Goal: Navigation & Orientation: Find specific page/section

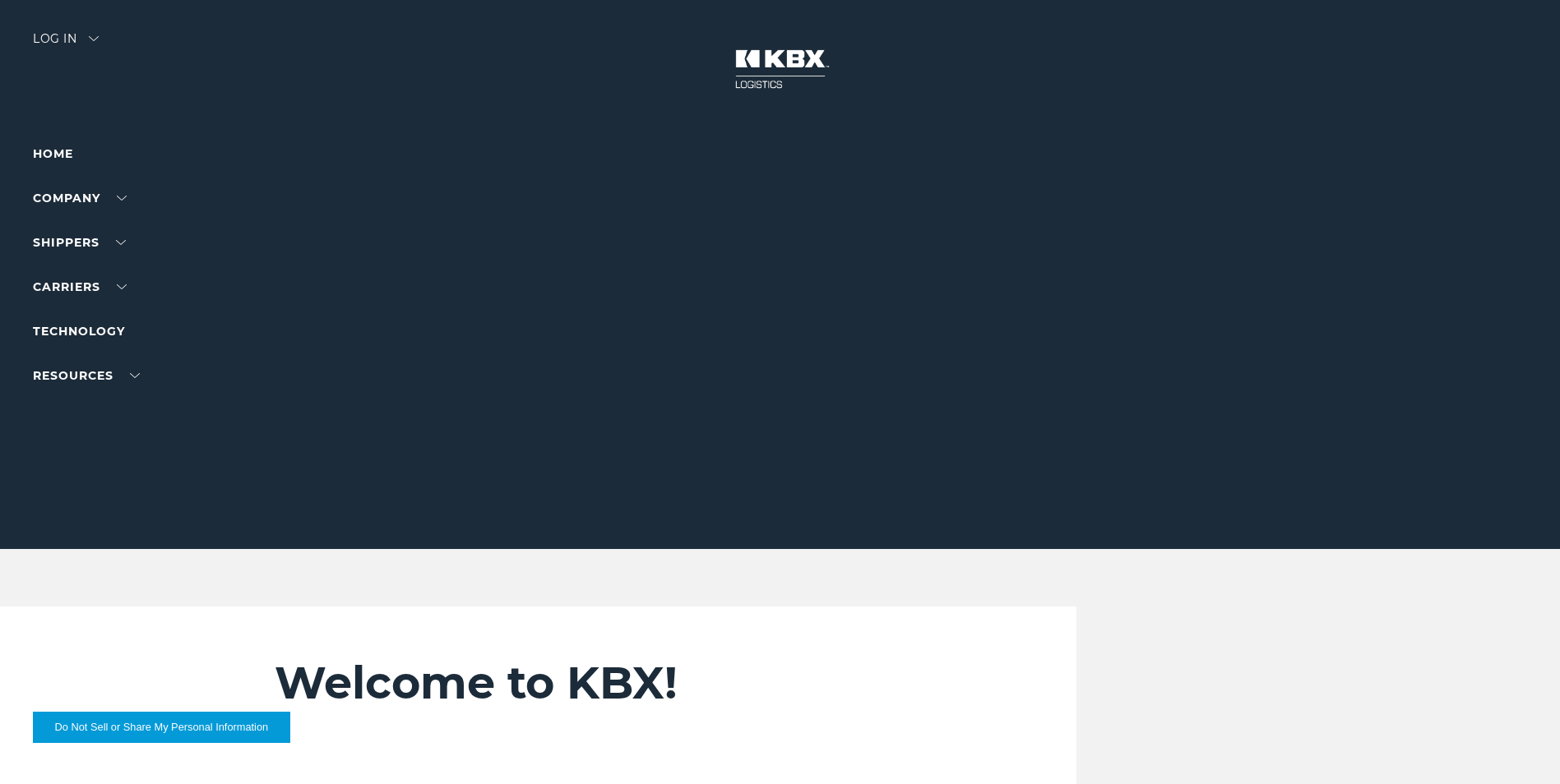
click at [95, 42] on div "Log in" at bounding box center [65, 44] width 66 height 24
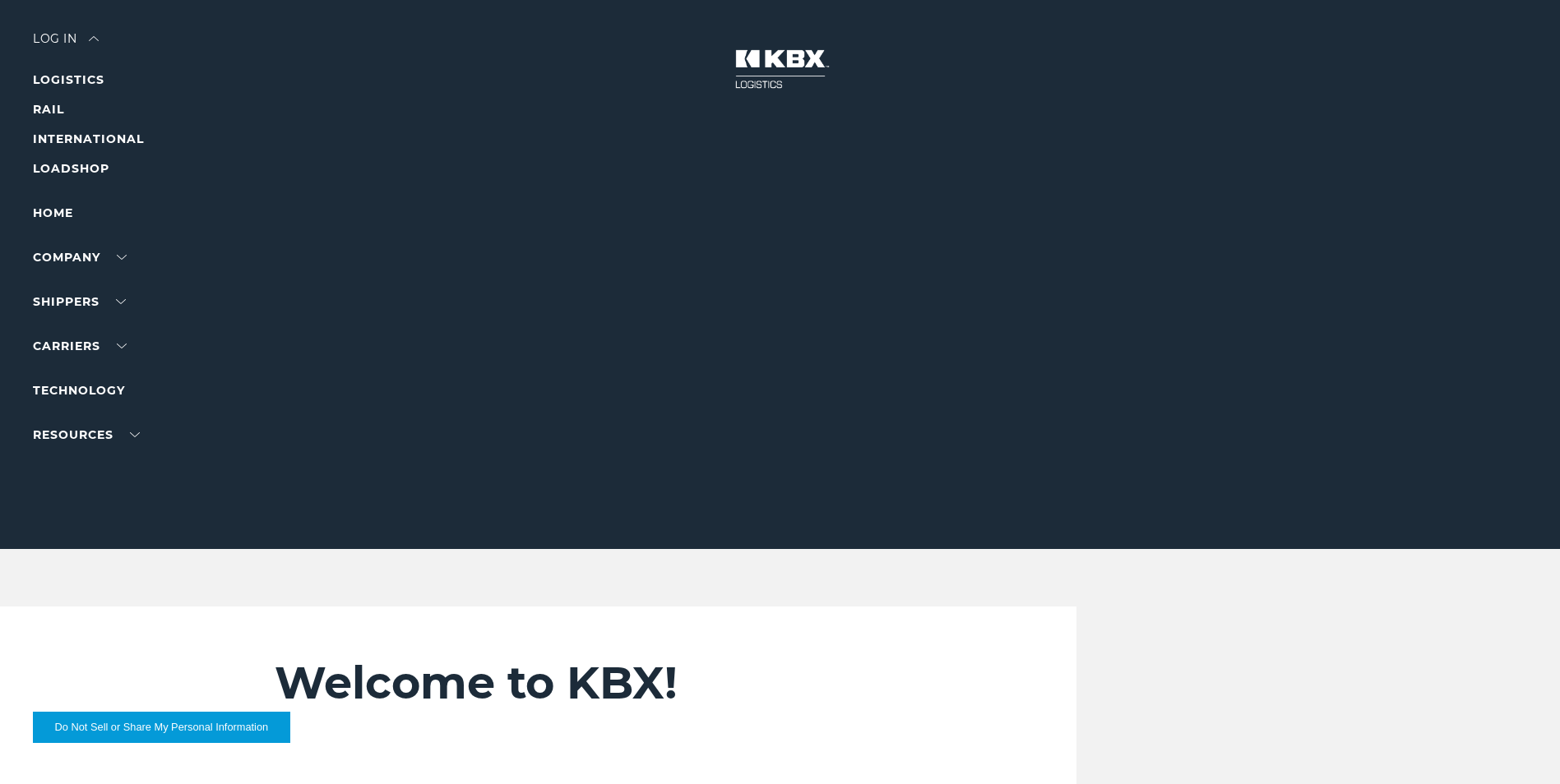
click at [62, 44] on div "Log in" at bounding box center [65, 44] width 66 height 24
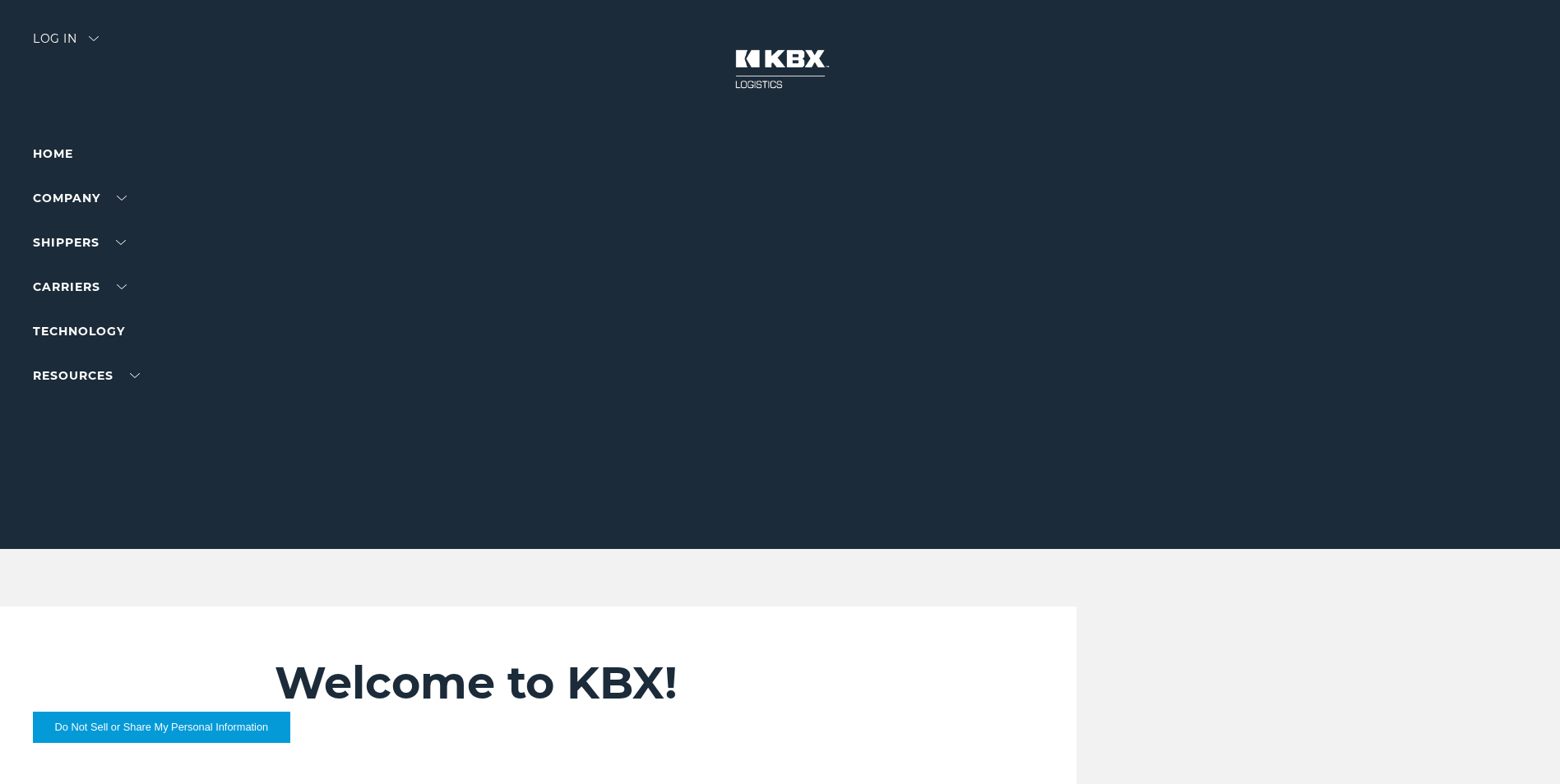
click at [98, 38] on img at bounding box center [94, 38] width 10 height 5
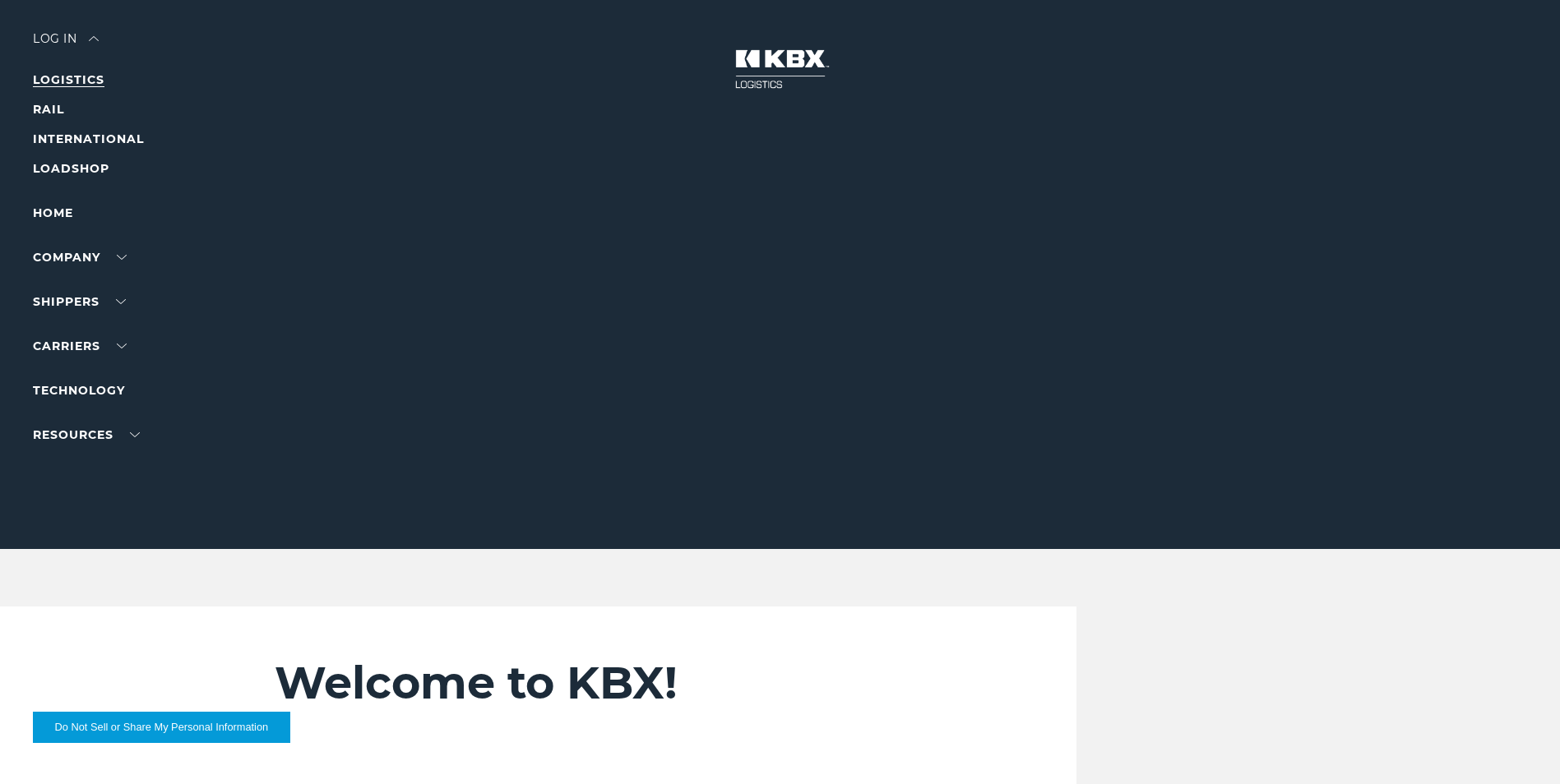
click at [79, 77] on link "LOGISTICS" at bounding box center [68, 79] width 72 height 14
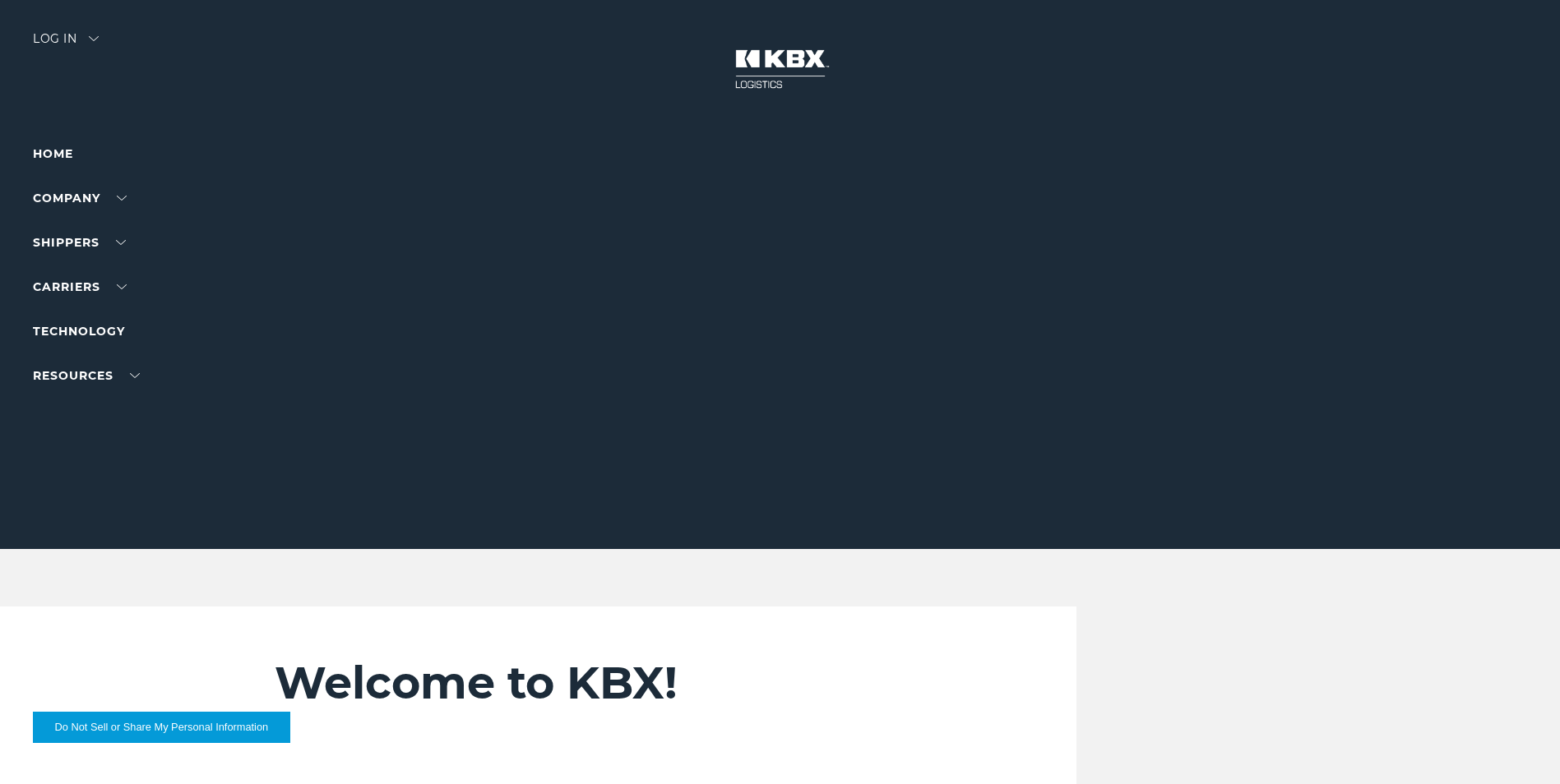
click at [50, 32] on div "Log in" at bounding box center [65, 44] width 66 height 24
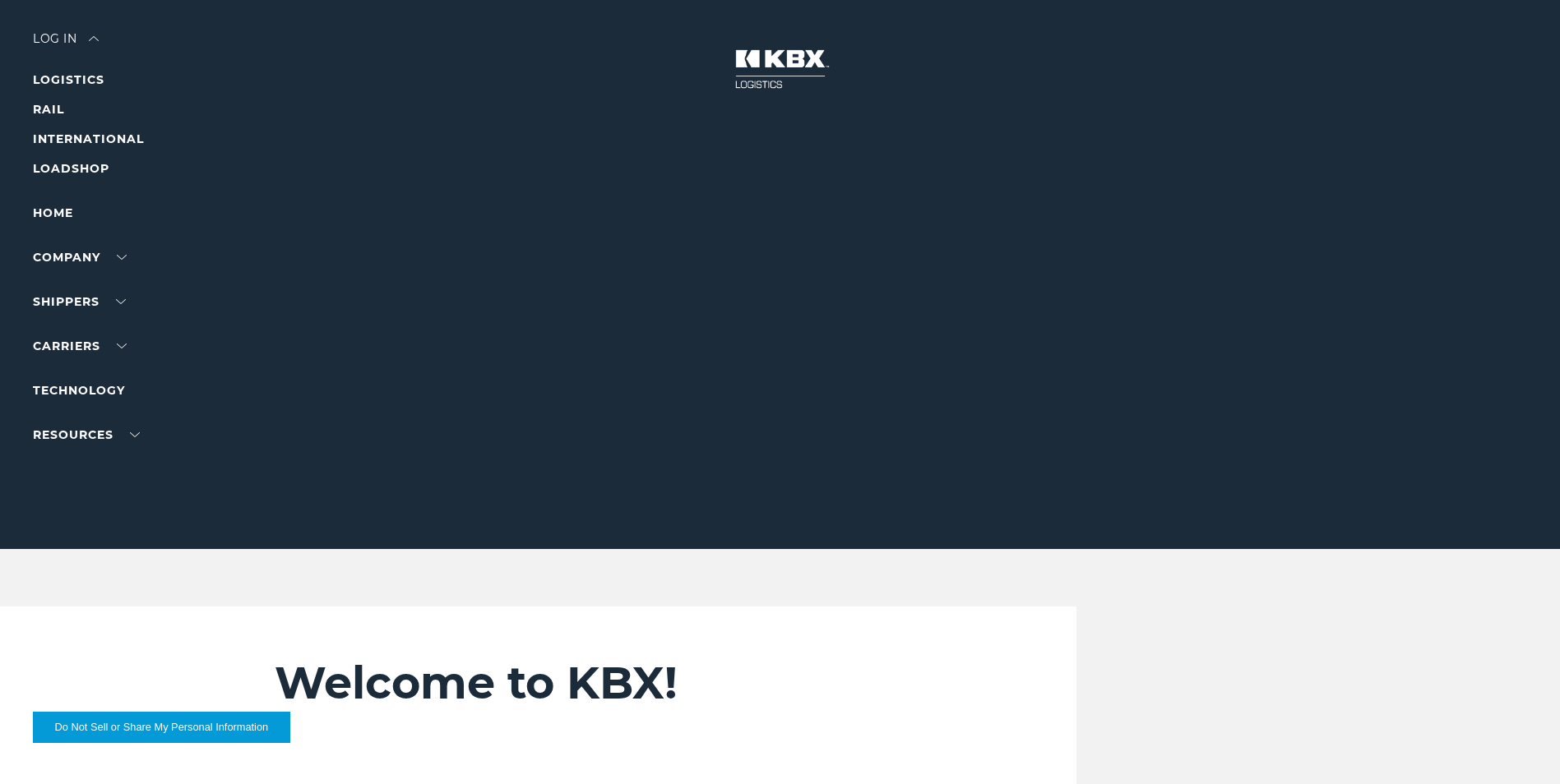
click at [76, 44] on div "Log in" at bounding box center [65, 44] width 66 height 24
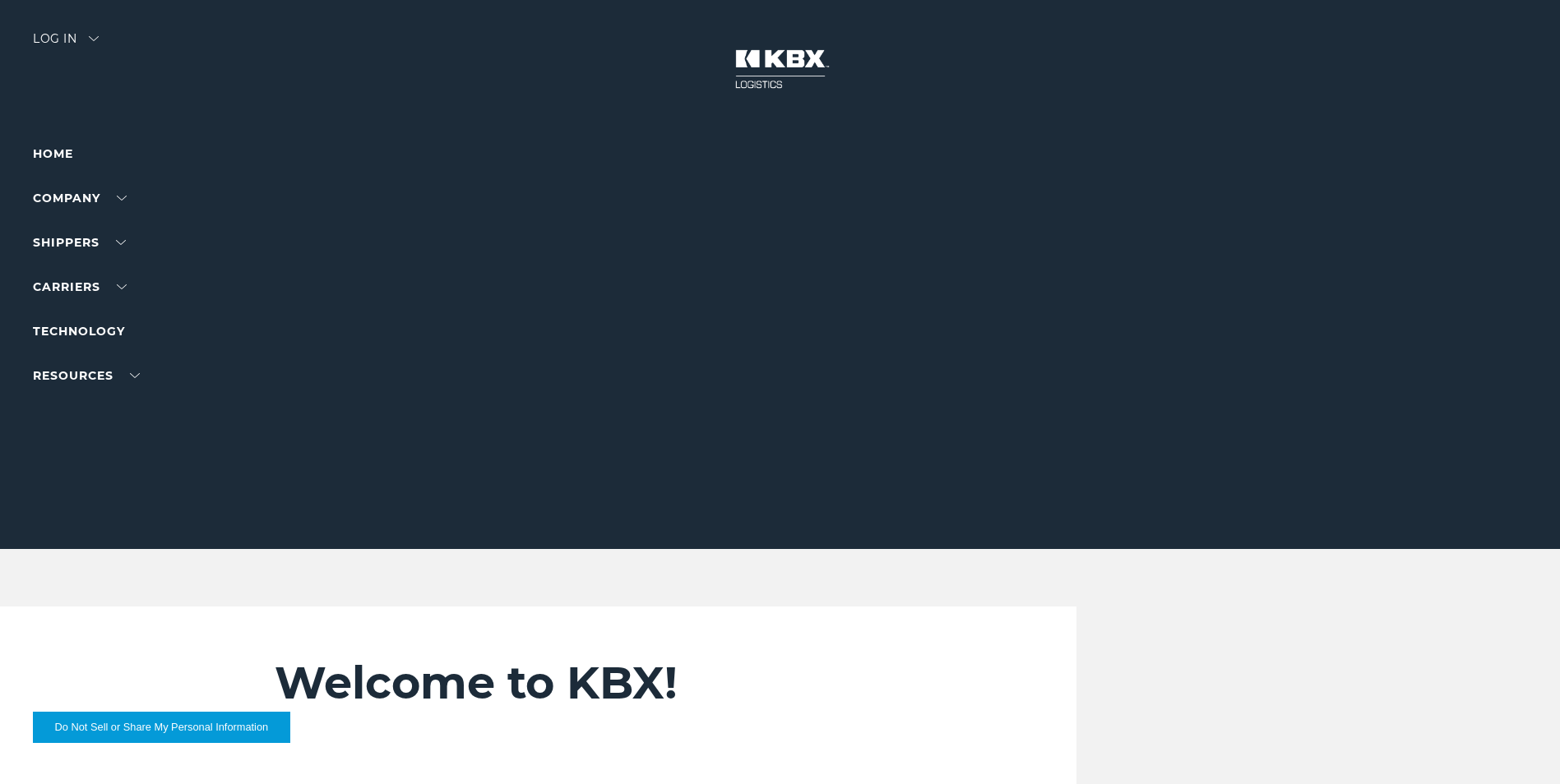
click at [67, 40] on div "Log in" at bounding box center [65, 44] width 66 height 24
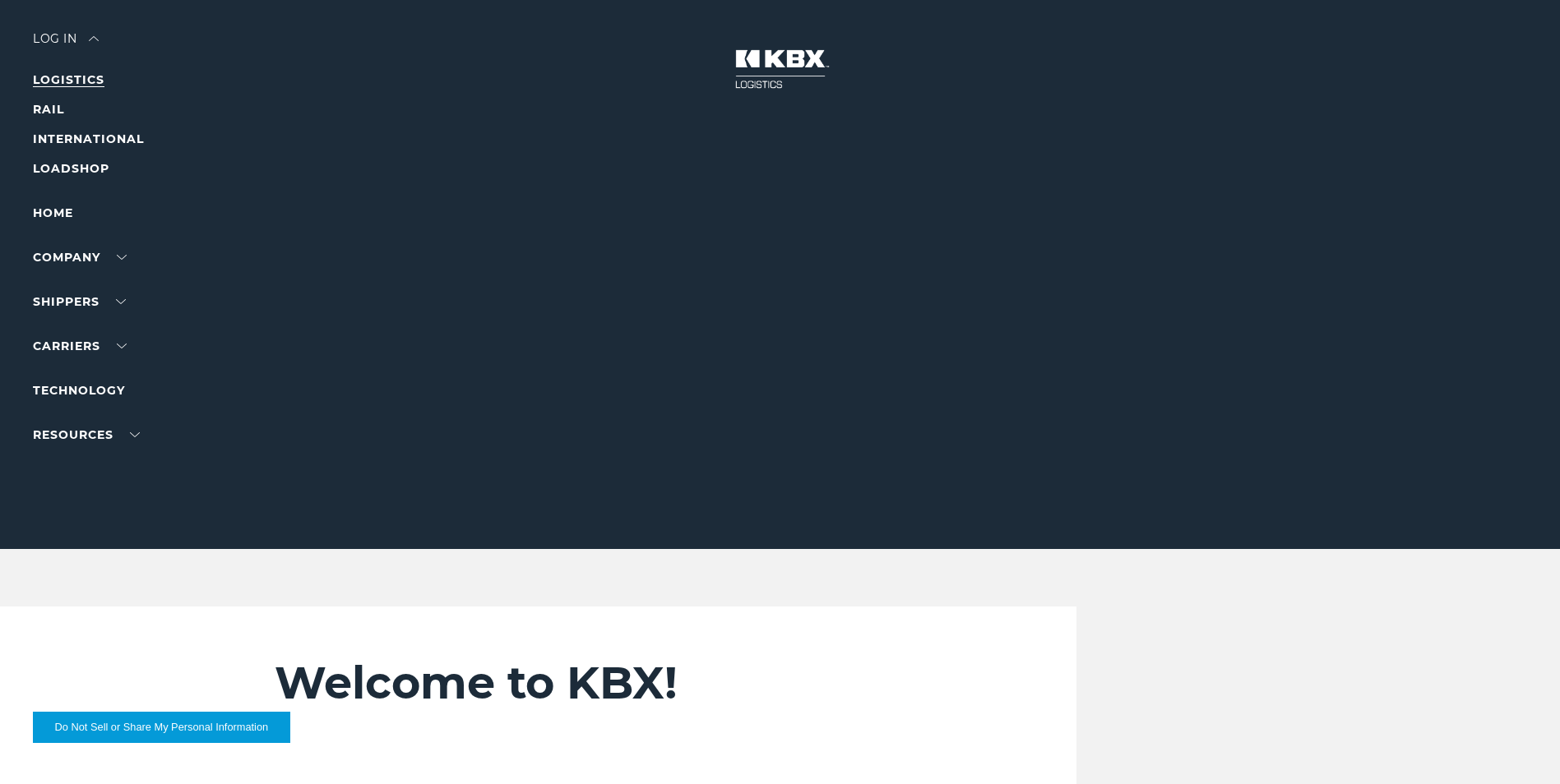
click at [68, 78] on link "LOGISTICS" at bounding box center [68, 79] width 72 height 14
click at [784, 64] on img at bounding box center [780, 69] width 123 height 73
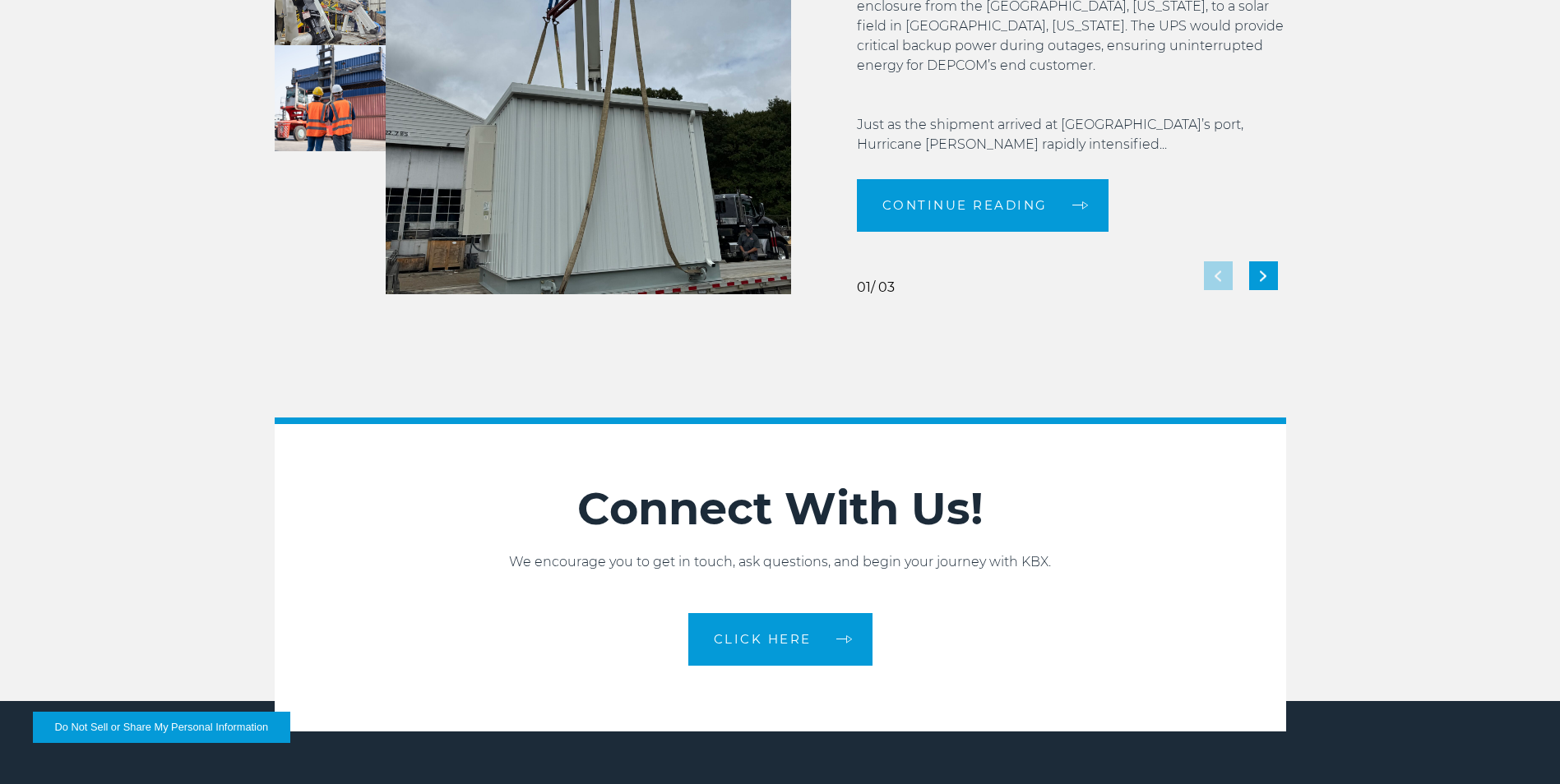
scroll to position [3658, 0]
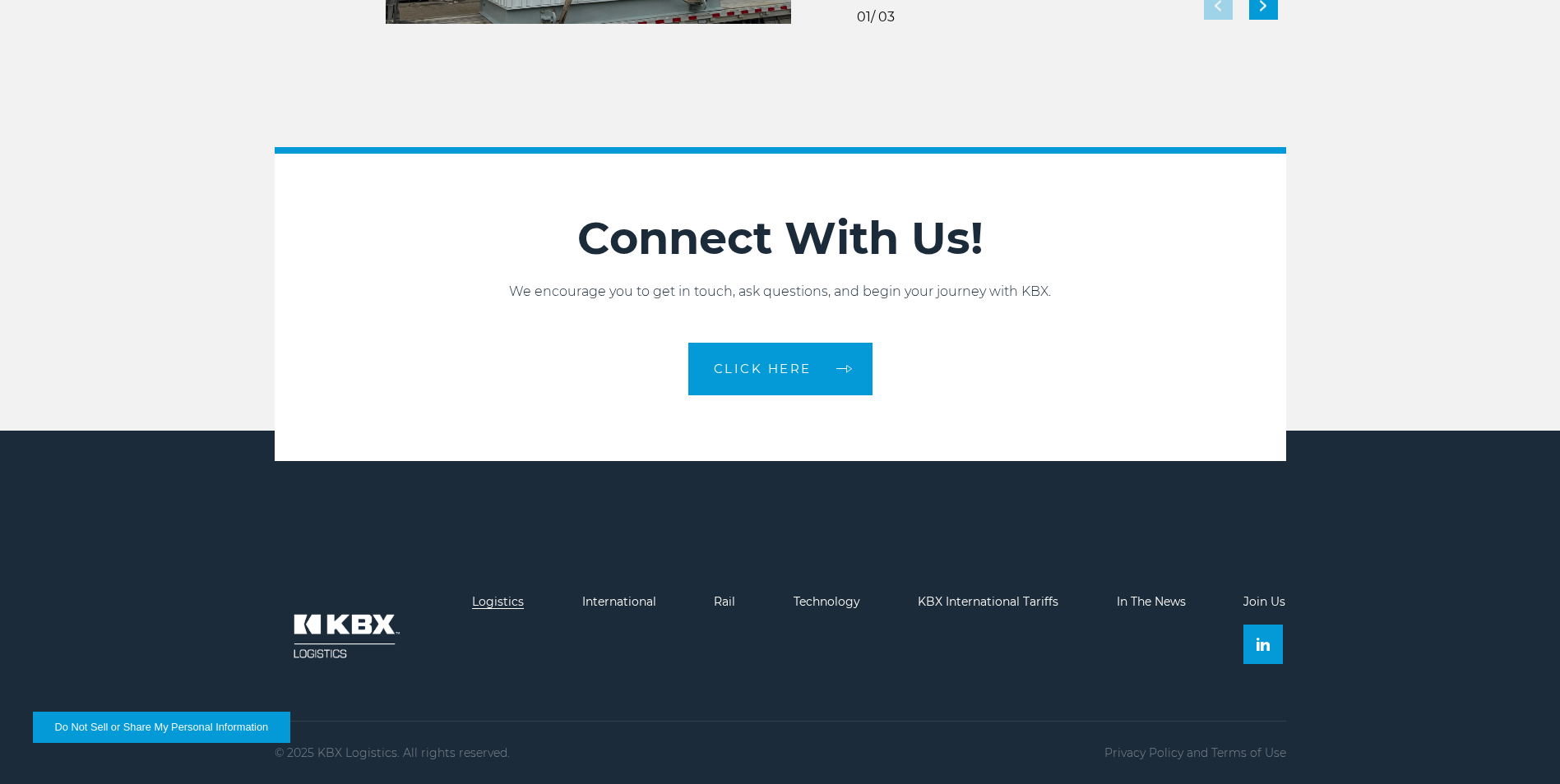
click at [516, 602] on link "Logistics" at bounding box center [498, 601] width 52 height 14
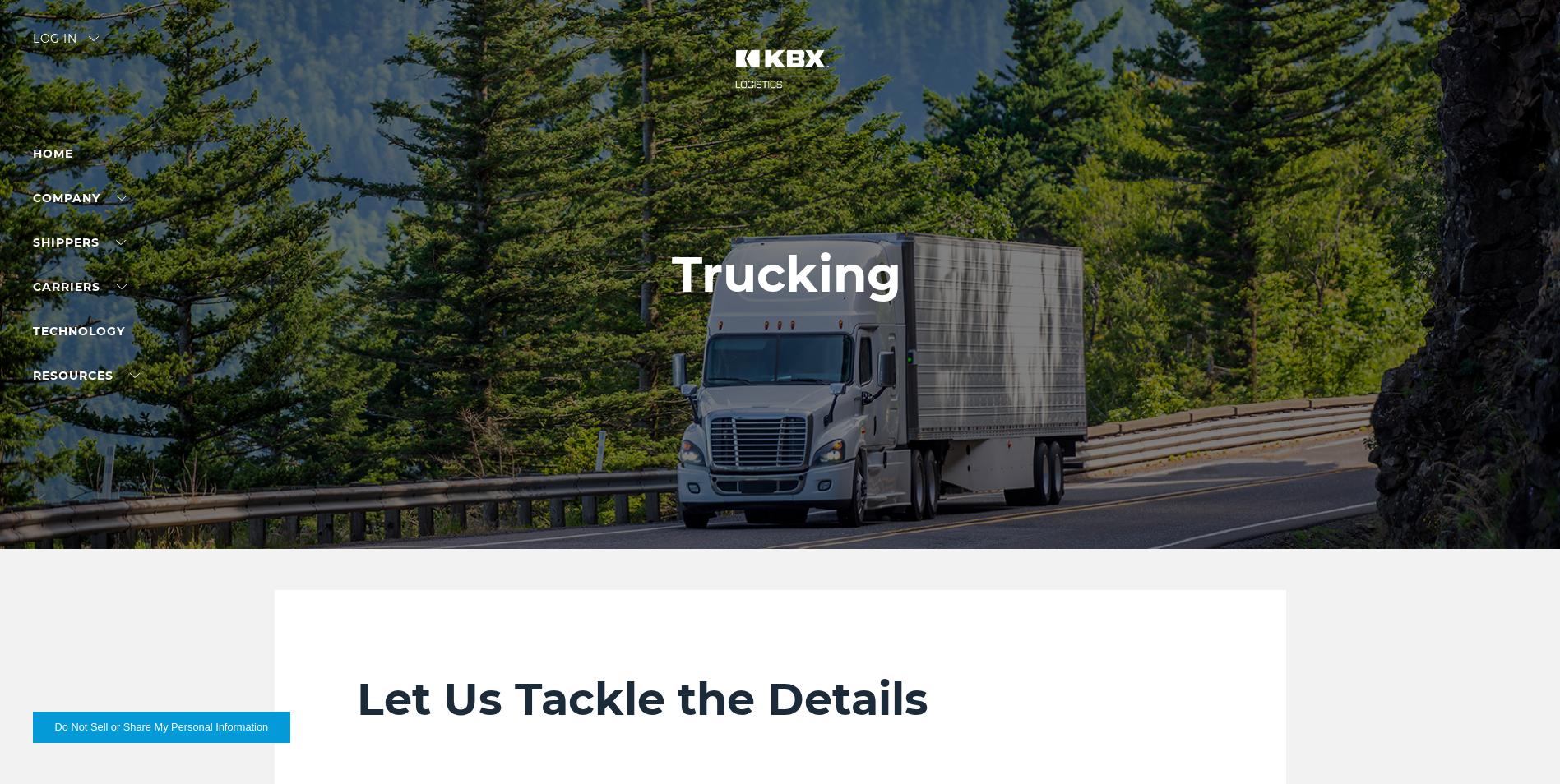
click at [110, 55] on div at bounding box center [786, 274] width 1572 height 549
click at [98, 40] on img at bounding box center [94, 38] width 10 height 5
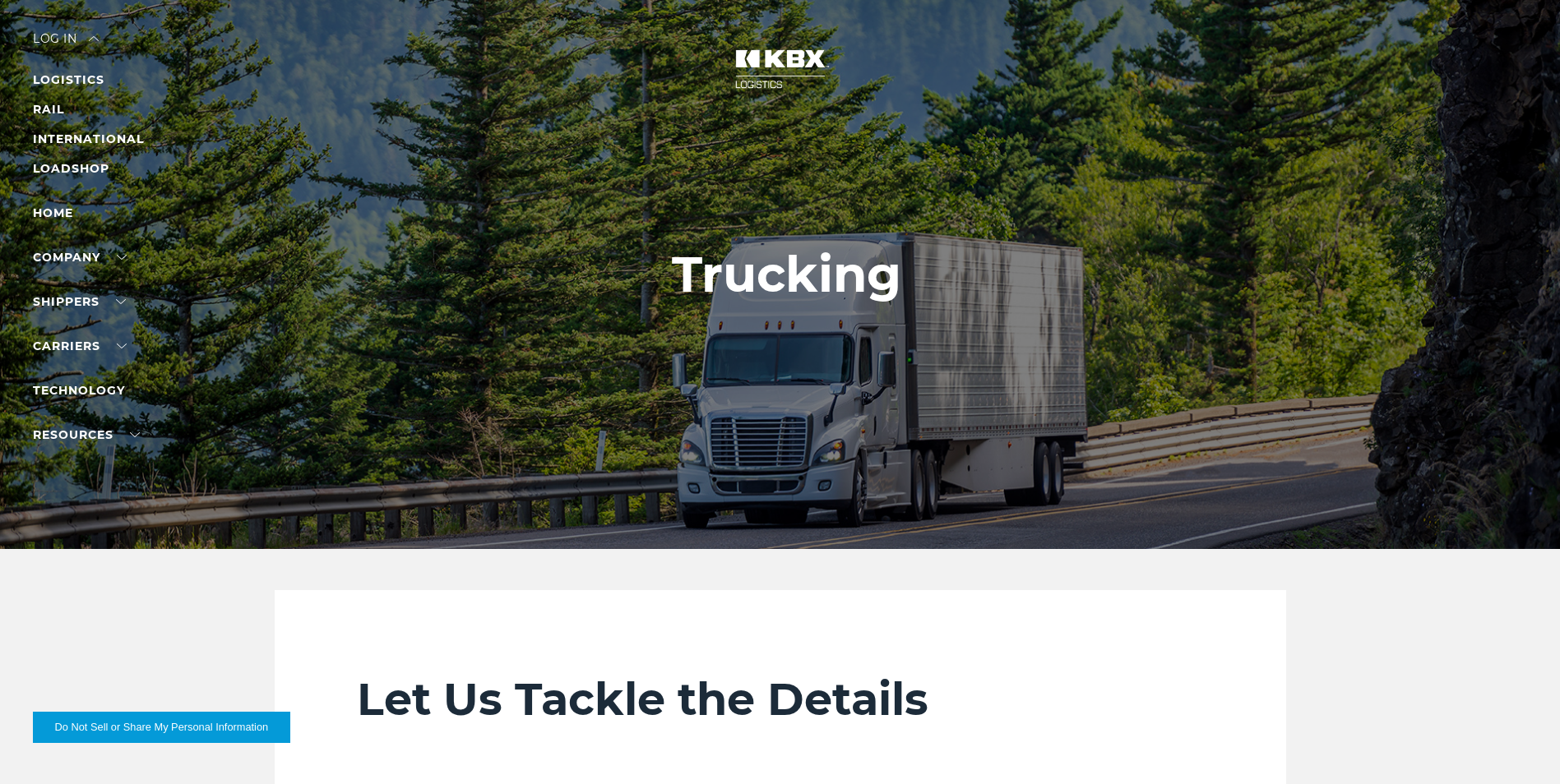
click at [87, 68] on div at bounding box center [786, 274] width 1572 height 549
click at [81, 88] on li "LOGISTICS" at bounding box center [104, 79] width 143 height 20
click at [77, 73] on link "LOGISTICS" at bounding box center [68, 79] width 72 height 14
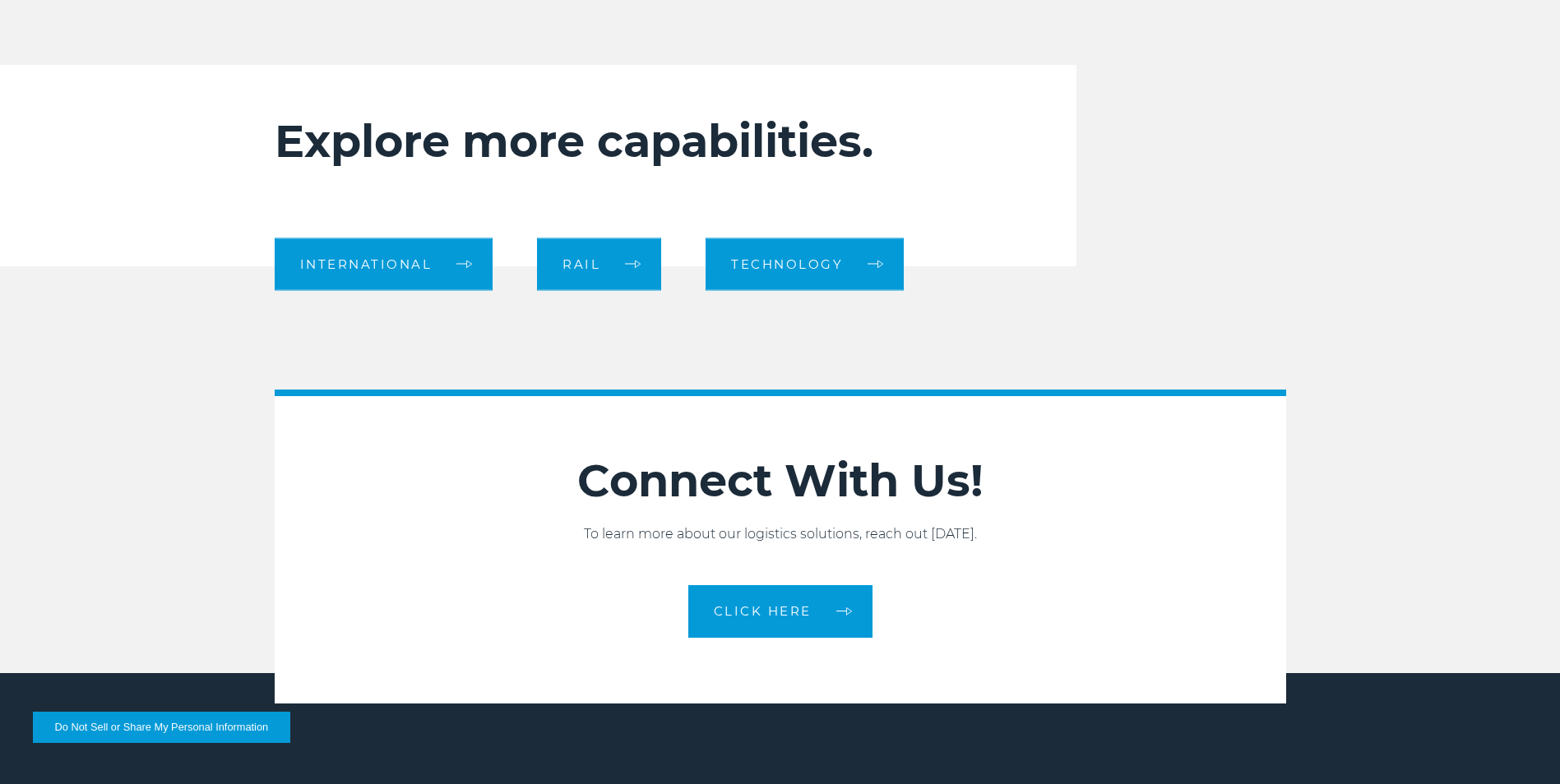
scroll to position [1644, 0]
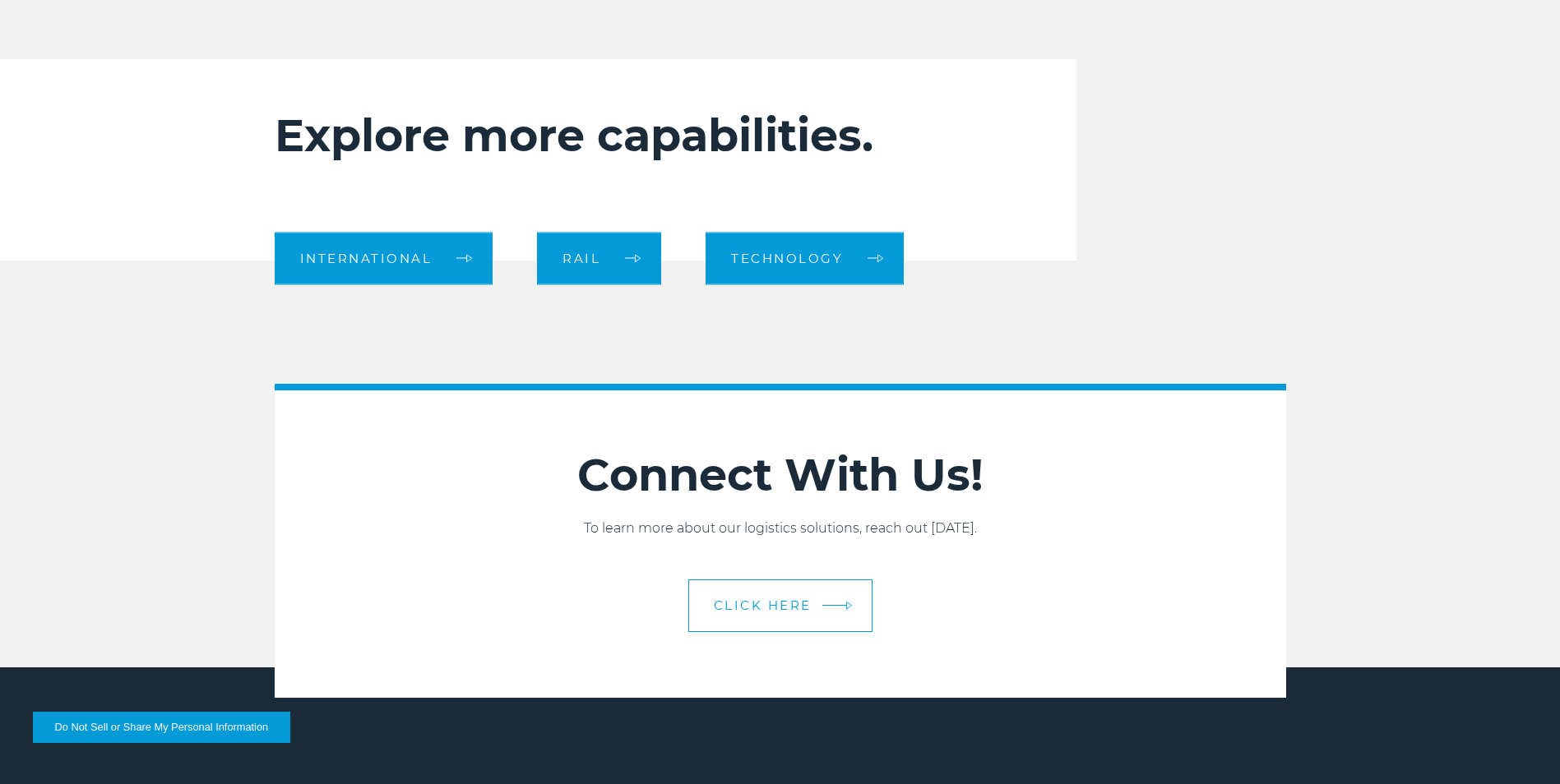
click at [717, 590] on link "CLICK HERE" at bounding box center [780, 605] width 184 height 53
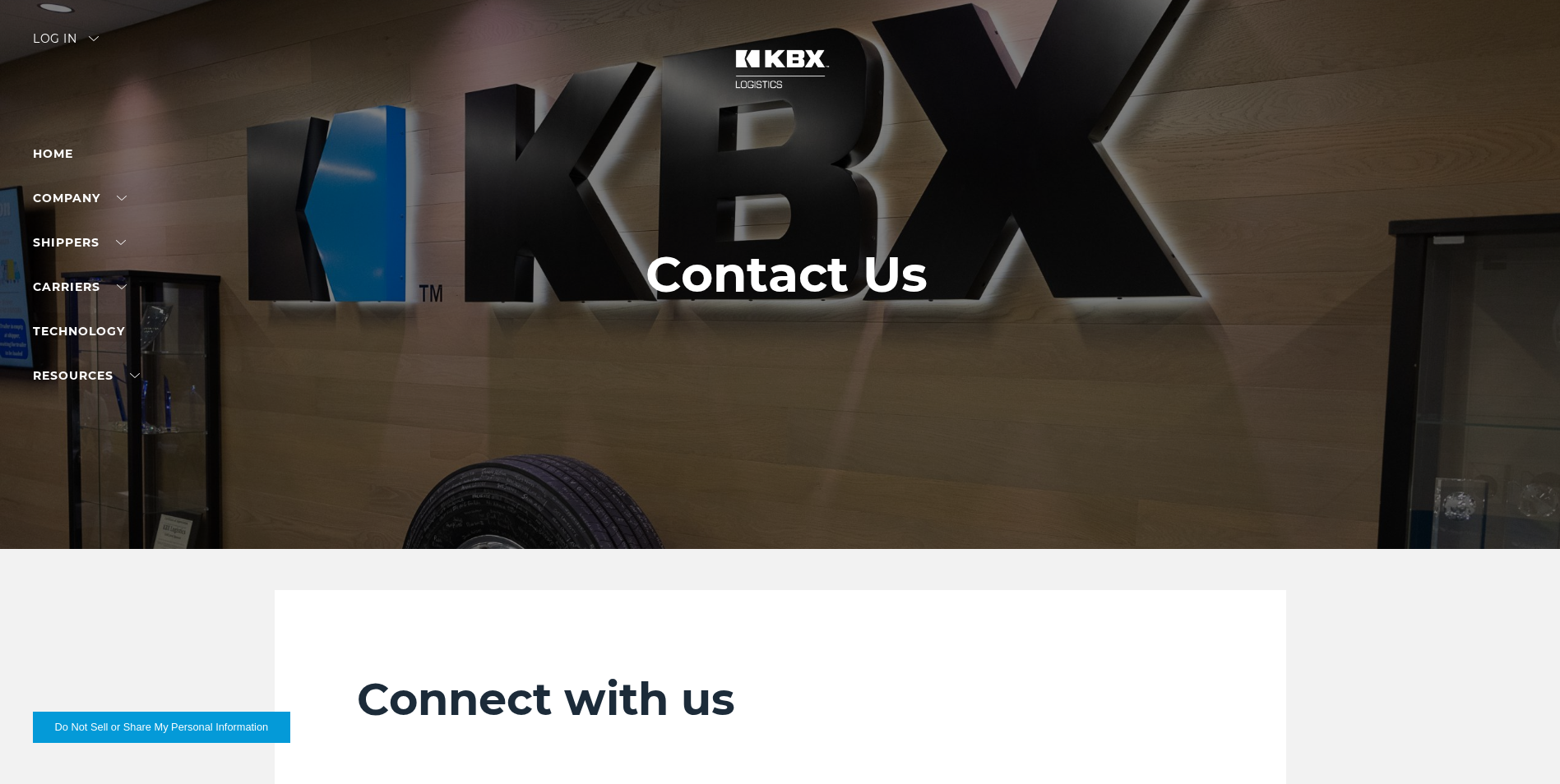
click at [119, 211] on ul "Home Company About Us Careers Contact Us SHIPPERS Our Solutions Trucking Intern…" at bounding box center [104, 265] width 143 height 242
click at [119, 200] on link "Company" at bounding box center [79, 198] width 94 height 14
click at [128, 379] on link "RESOURCES" at bounding box center [86, 375] width 107 height 14
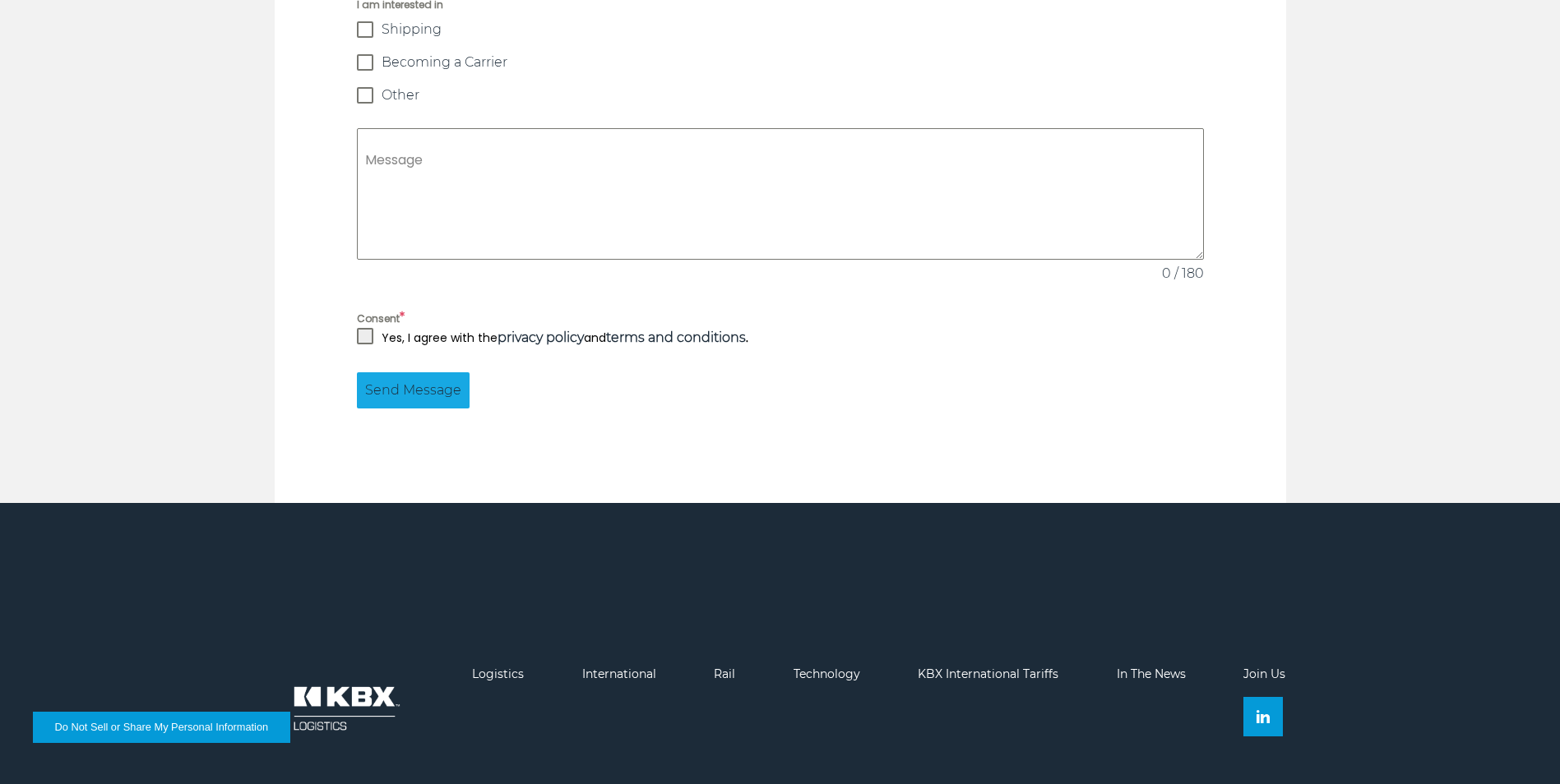
scroll to position [1482, 0]
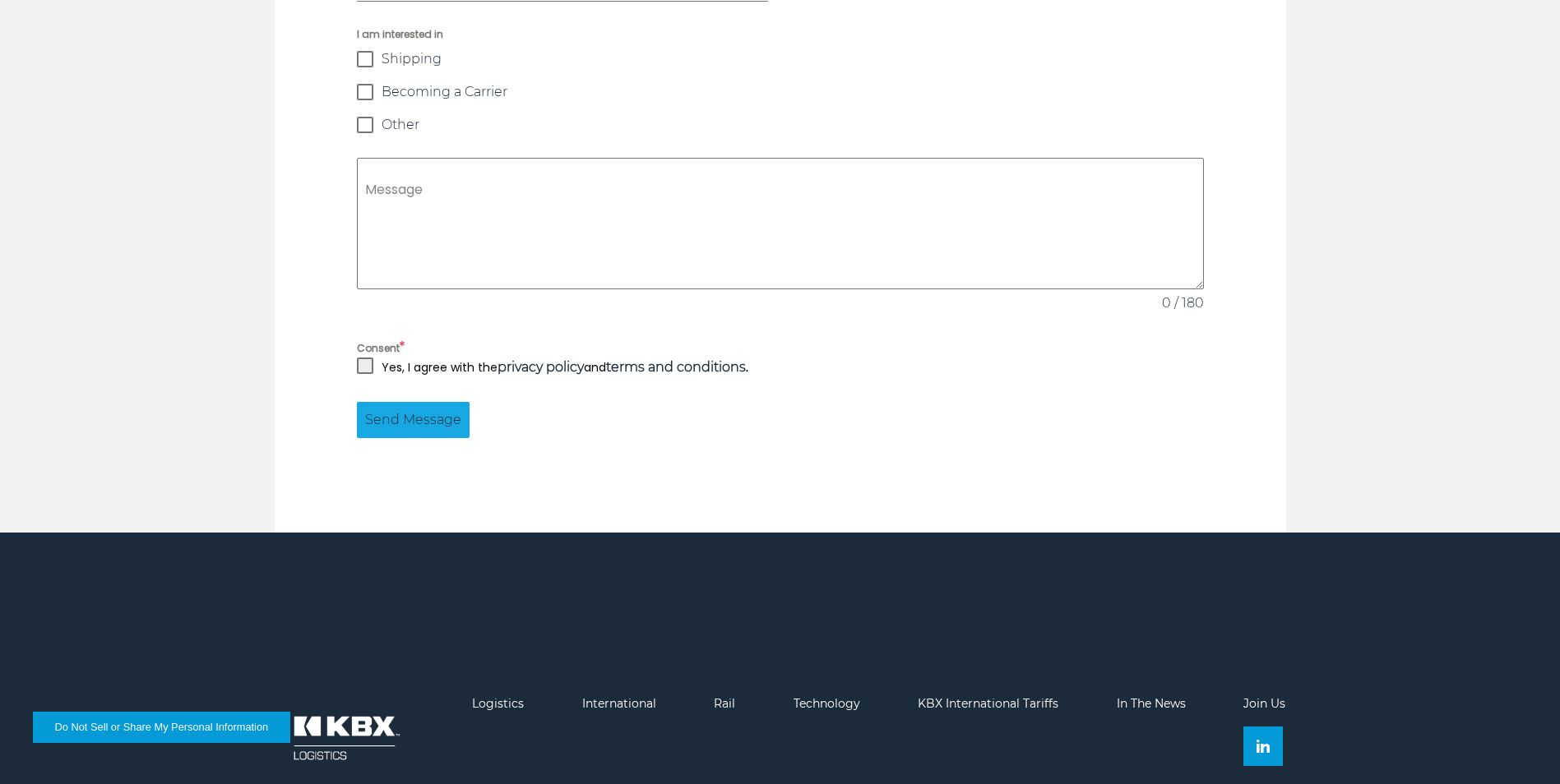
click at [353, 721] on img at bounding box center [345, 738] width 139 height 82
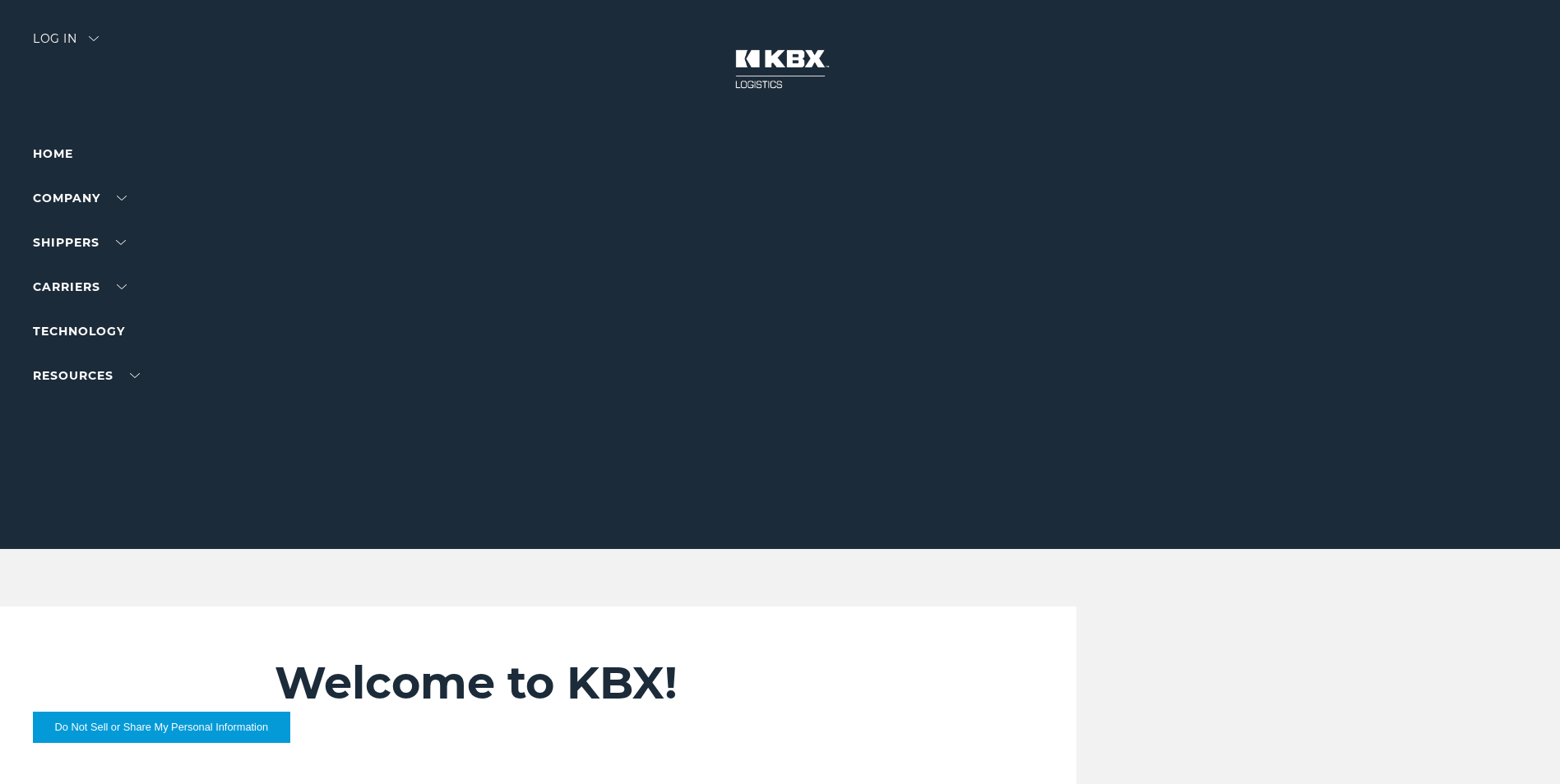
click at [82, 29] on div at bounding box center [786, 274] width 1572 height 549
click at [93, 35] on div "Log in" at bounding box center [65, 44] width 66 height 24
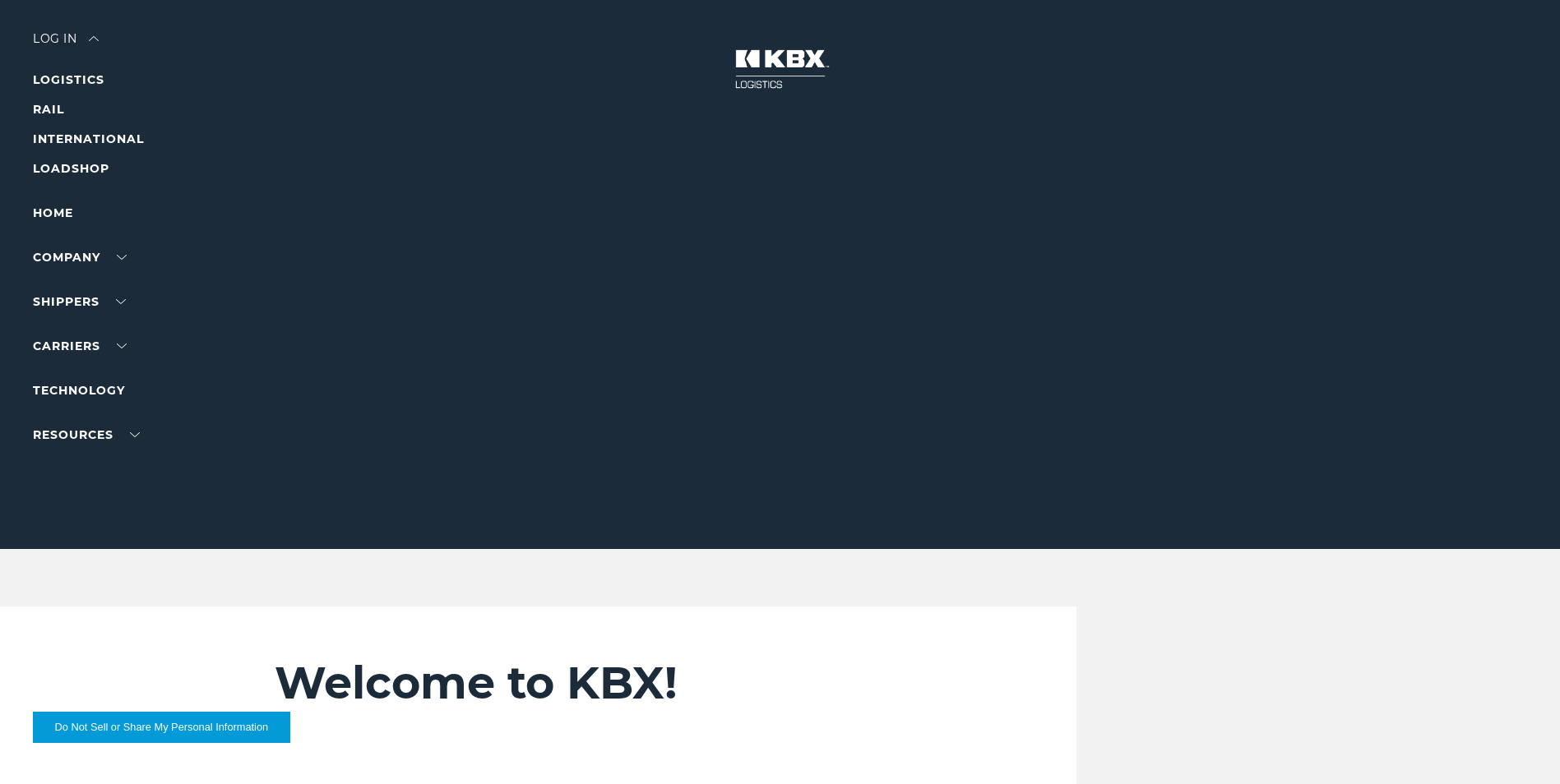
click at [68, 38] on div "Log in" at bounding box center [65, 44] width 66 height 24
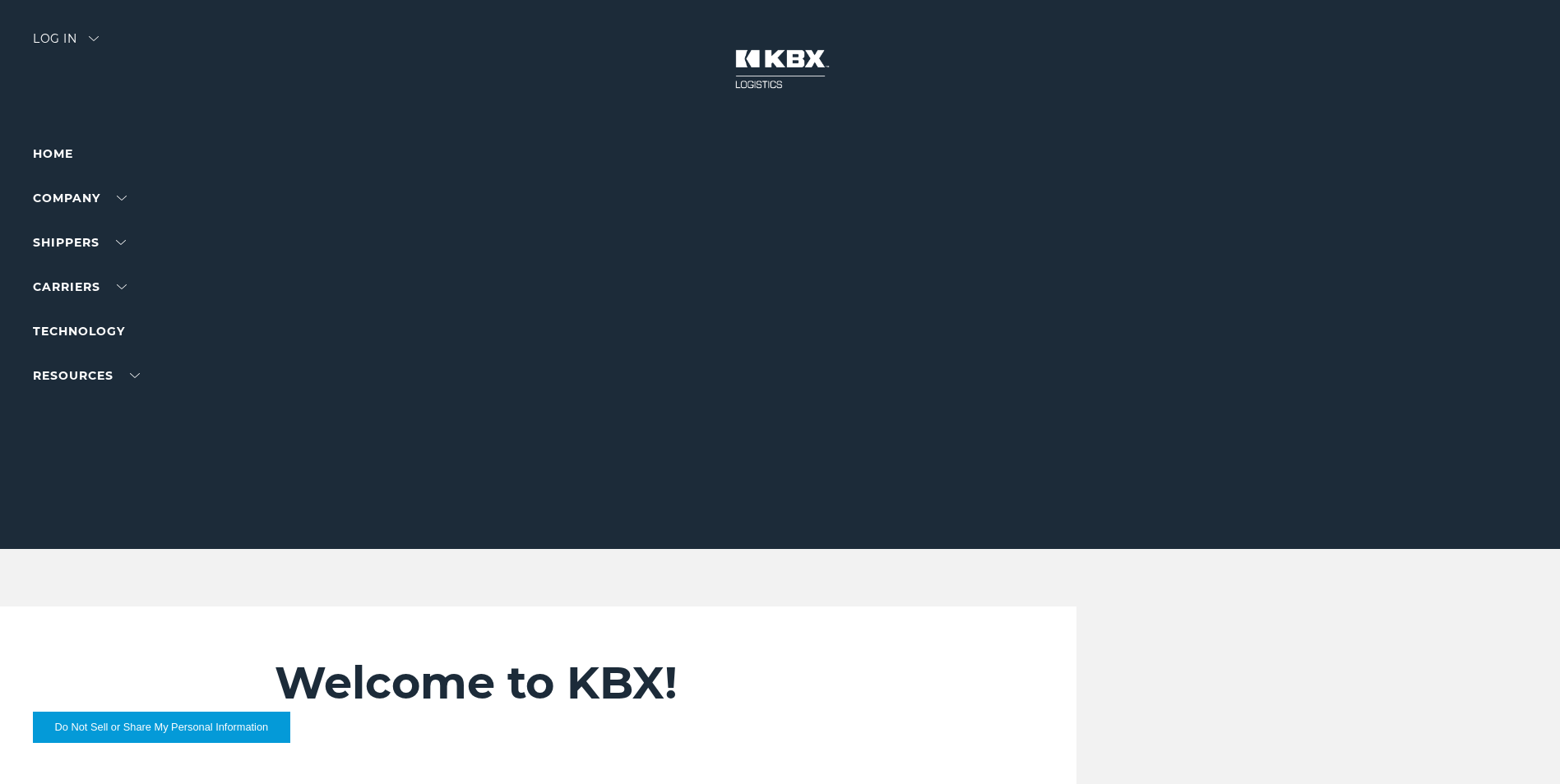
click at [67, 38] on div "Log in" at bounding box center [65, 44] width 66 height 24
click at [54, 38] on div "Log in" at bounding box center [65, 44] width 66 height 24
drag, startPoint x: 54, startPoint y: 38, endPoint x: 41, endPoint y: 37, distance: 13.0
click at [74, 38] on div "Log in" at bounding box center [65, 44] width 66 height 24
